Goal: Task Accomplishment & Management: Manage account settings

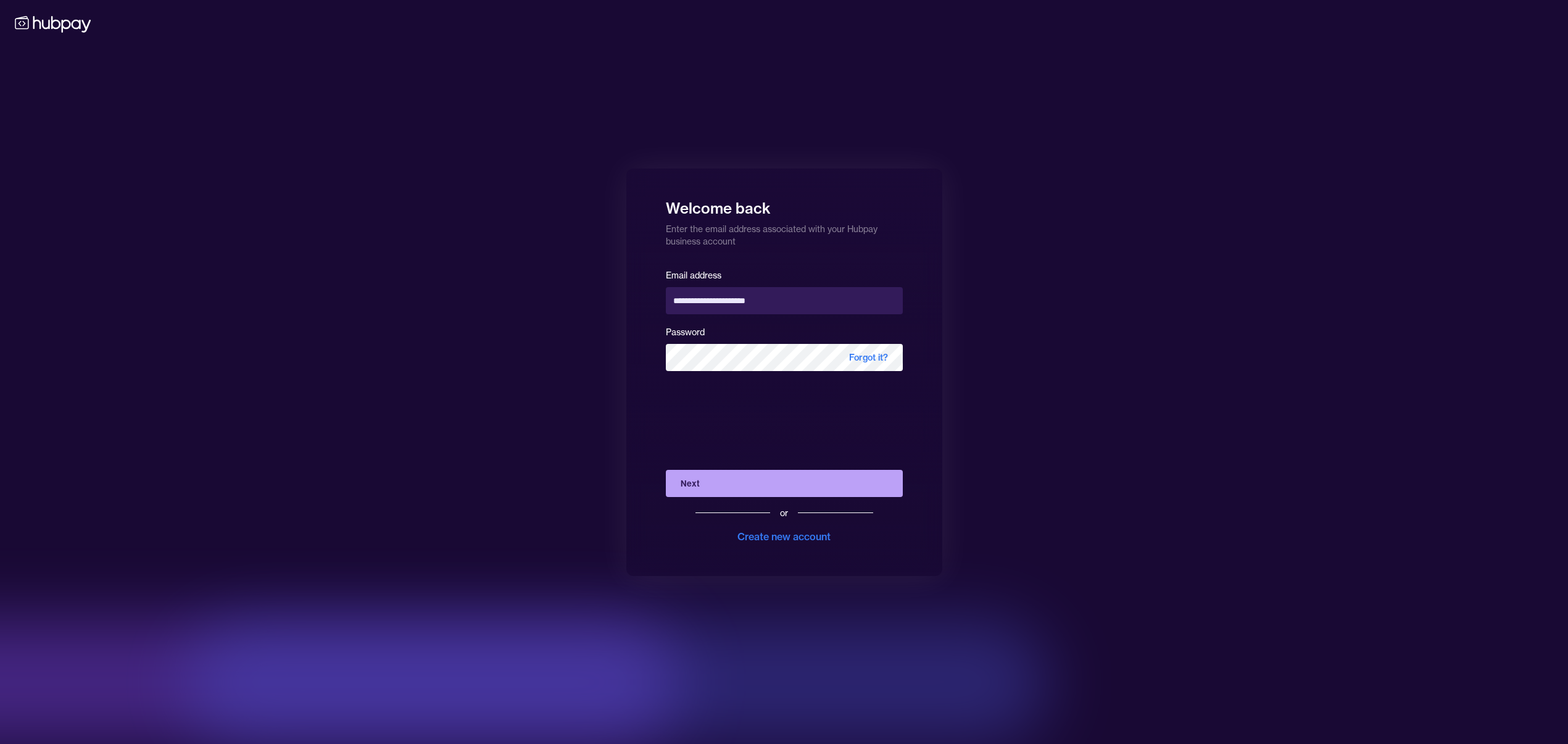
click at [825, 478] on button "Next" at bounding box center [784, 483] width 237 height 27
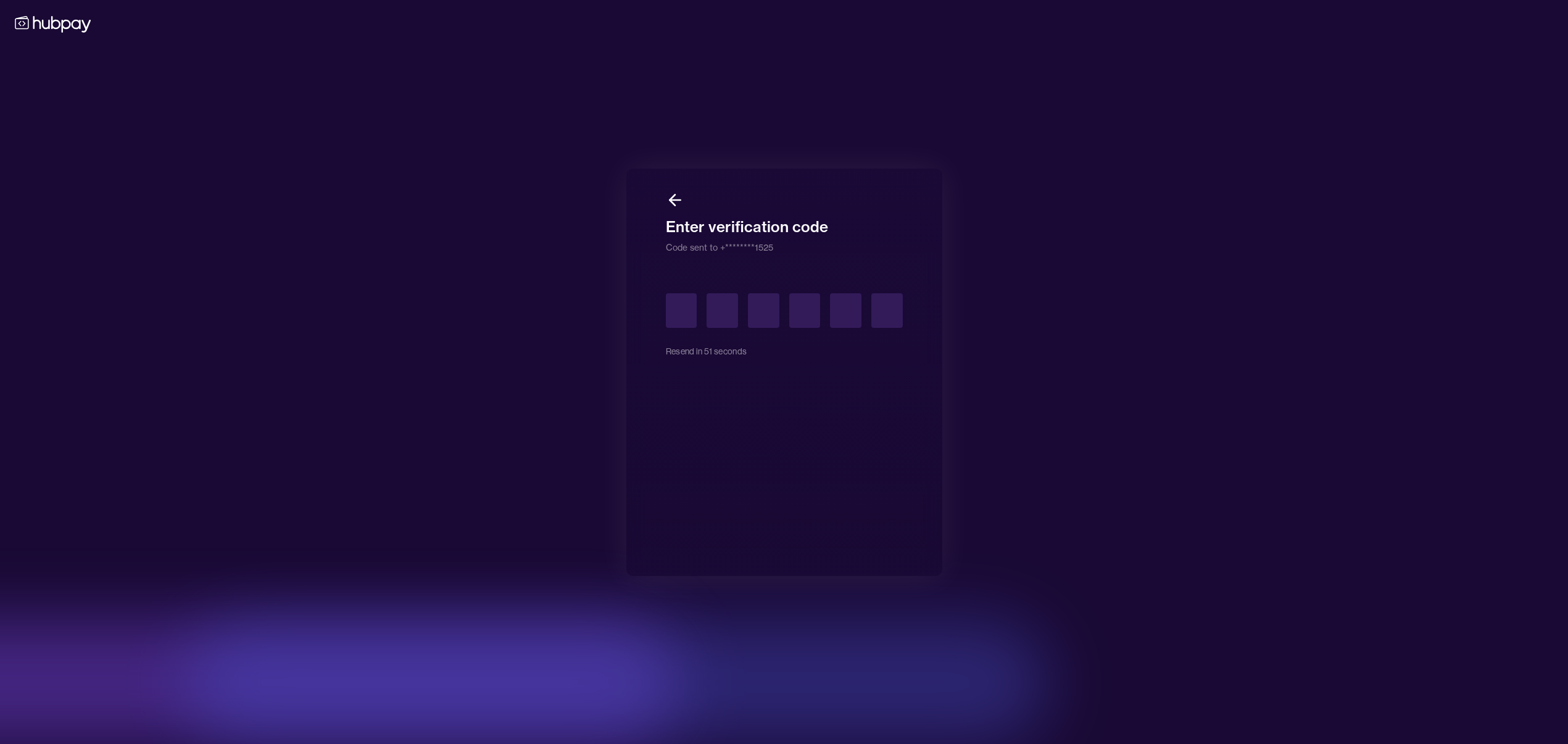
type input "*"
